Goal: Transaction & Acquisition: Purchase product/service

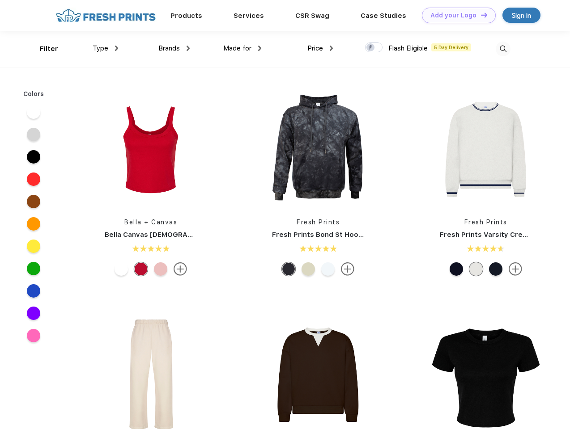
scroll to position [0, 0]
click at [455, 15] on link "Add your Logo Design Tool" at bounding box center [459, 16] width 74 height 16
click at [0, 0] on div "Design Tool" at bounding box center [0, 0] width 0 height 0
click at [480, 15] on link "Add your Logo Design Tool" at bounding box center [459, 16] width 74 height 16
click at [43, 49] on div "Filter" at bounding box center [49, 49] width 18 height 10
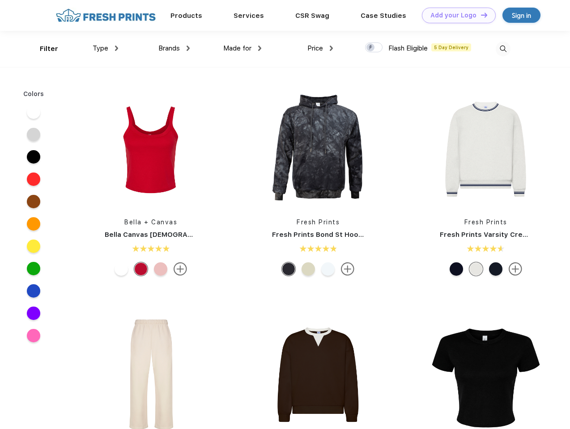
click at [106, 48] on span "Type" at bounding box center [101, 48] width 16 height 8
click at [174, 48] on span "Brands" at bounding box center [168, 48] width 21 height 8
click at [242, 48] on span "Made for" at bounding box center [237, 48] width 28 height 8
click at [320, 48] on span "Price" at bounding box center [315, 48] width 16 height 8
click at [374, 48] on div at bounding box center [373, 47] width 17 height 10
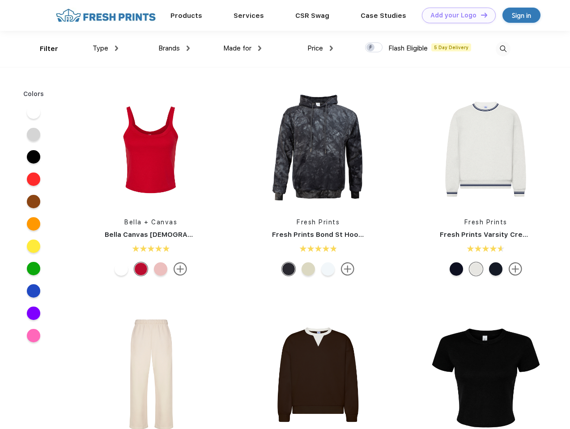
click at [371, 48] on input "checkbox" at bounding box center [368, 45] width 6 height 6
click at [503, 49] on img at bounding box center [503, 49] width 15 height 15
